Goal: Download file/media

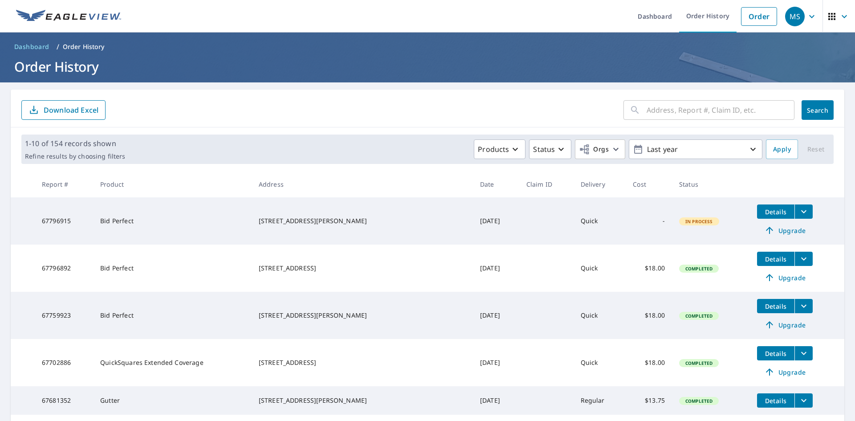
click at [799, 261] on icon "filesDropdownBtn-67796892" at bounding box center [804, 258] width 11 height 11
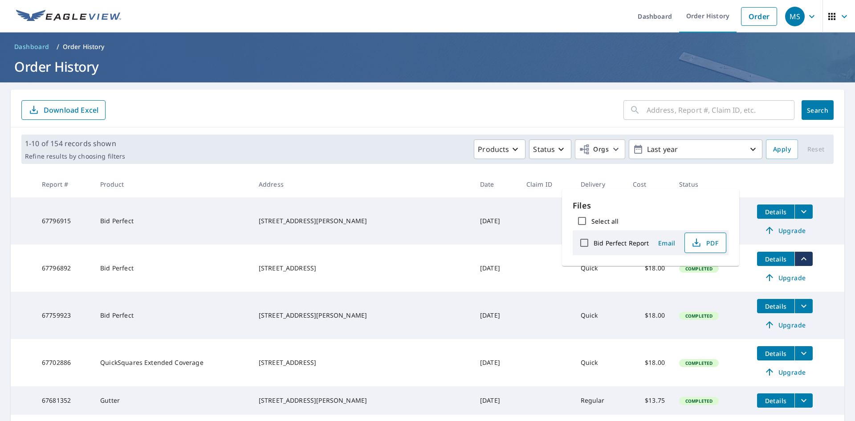
click at [713, 243] on span "PDF" at bounding box center [704, 242] width 29 height 11
click at [335, 273] on div "[STREET_ADDRESS]" at bounding box center [362, 268] width 207 height 9
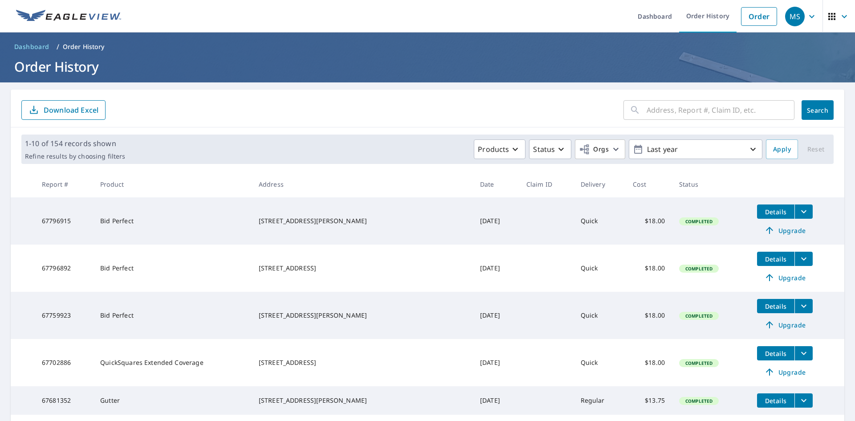
click at [799, 213] on icon "filesDropdownBtn-67796915" at bounding box center [804, 211] width 11 height 11
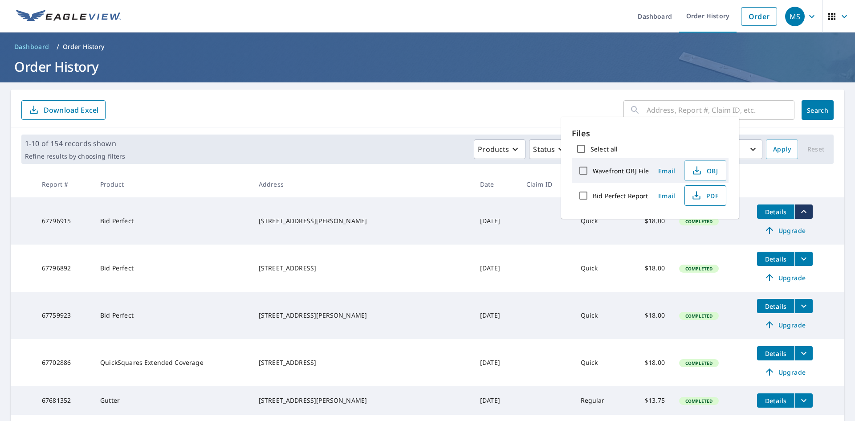
click at [713, 197] on span "PDF" at bounding box center [704, 195] width 29 height 11
